Goal: Transaction & Acquisition: Purchase product/service

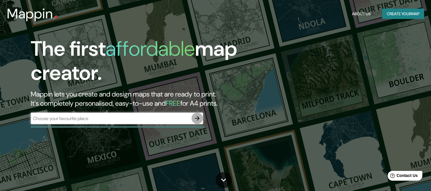
drag, startPoint x: 195, startPoint y: 117, endPoint x: 232, endPoint y: 106, distance: 38.6
click at [196, 117] on icon "button" at bounding box center [197, 118] width 7 height 7
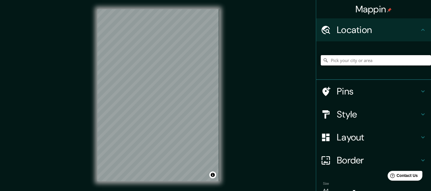
click at [335, 61] on input "Pick your city or area" at bounding box center [376, 60] width 110 height 10
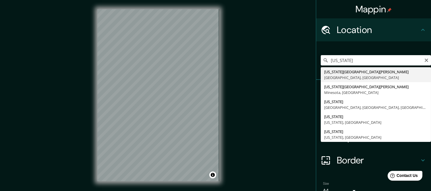
type input "New York Mills, Nueva York, Estados Unidos"
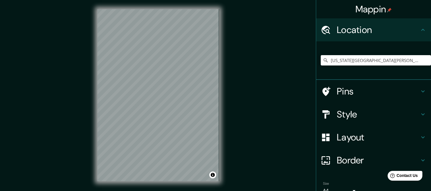
click at [343, 118] on h4 "Style" at bounding box center [378, 113] width 83 height 11
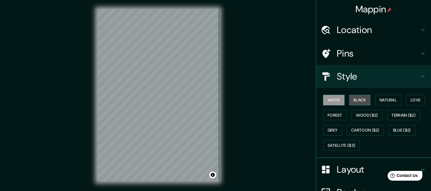
click at [356, 99] on button "Black" at bounding box center [360, 100] width 22 height 11
click at [342, 172] on h4 "Layout" at bounding box center [378, 169] width 83 height 11
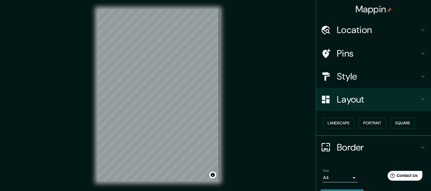
click at [330, 116] on div "Landscape Portrait Square" at bounding box center [376, 122] width 110 height 15
click at [396, 121] on button "Square" at bounding box center [402, 123] width 24 height 11
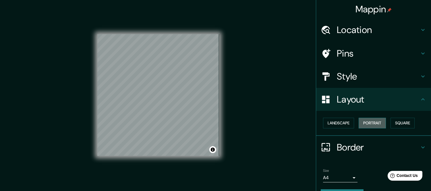
click at [372, 123] on button "Portrait" at bounding box center [371, 123] width 27 height 11
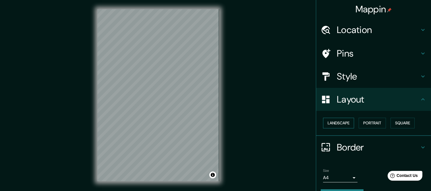
click at [345, 122] on button "Landscape" at bounding box center [338, 123] width 31 height 11
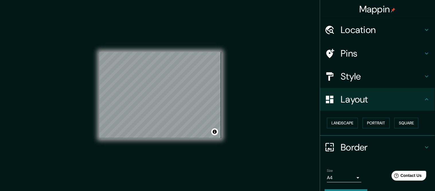
click at [336, 177] on body "Mappin Location New York Mills, Nueva York, Estados Unidos Pins Style Layout La…" at bounding box center [217, 95] width 435 height 191
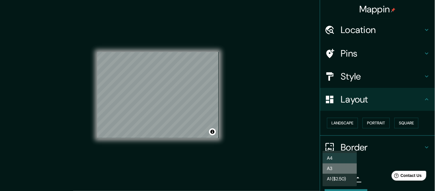
click at [333, 166] on li "A3" at bounding box center [340, 168] width 34 height 10
type input "a4"
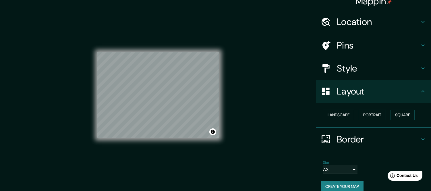
scroll to position [15, 0]
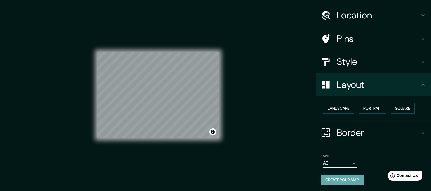
click at [334, 174] on button "Create your map" at bounding box center [342, 179] width 43 height 11
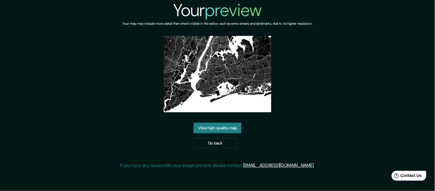
click at [214, 129] on link "View high quality map" at bounding box center [218, 128] width 48 height 11
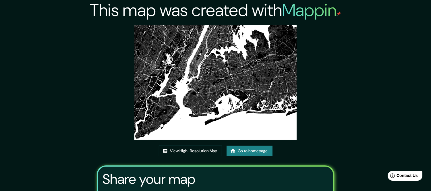
click at [194, 149] on link "View High-Resolution Map" at bounding box center [190, 150] width 63 height 11
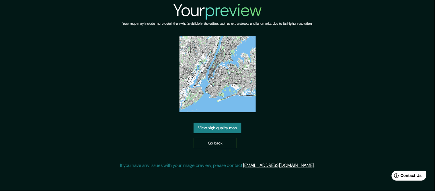
drag, startPoint x: 235, startPoint y: 77, endPoint x: 220, endPoint y: 125, distance: 51.3
click at [220, 125] on link "View high quality map" at bounding box center [218, 128] width 48 height 11
